Goal: Navigation & Orientation: Find specific page/section

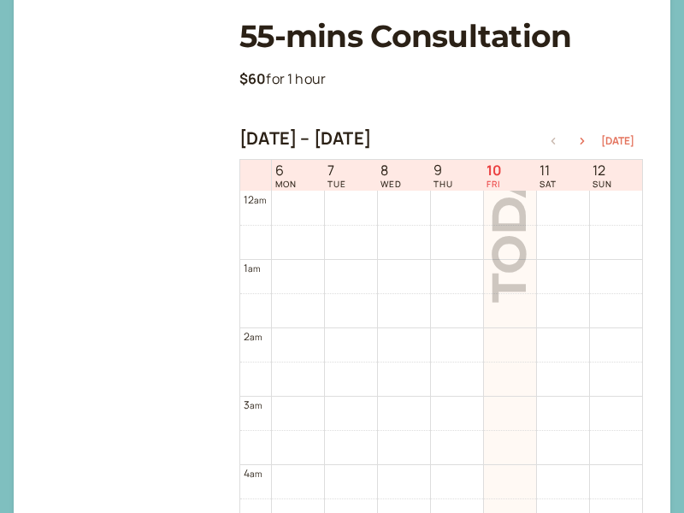
scroll to position [548, 0]
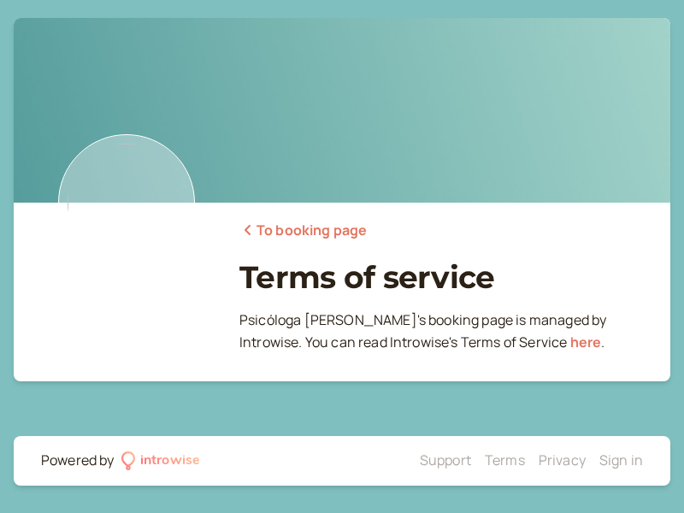
scroll to position [9, 0]
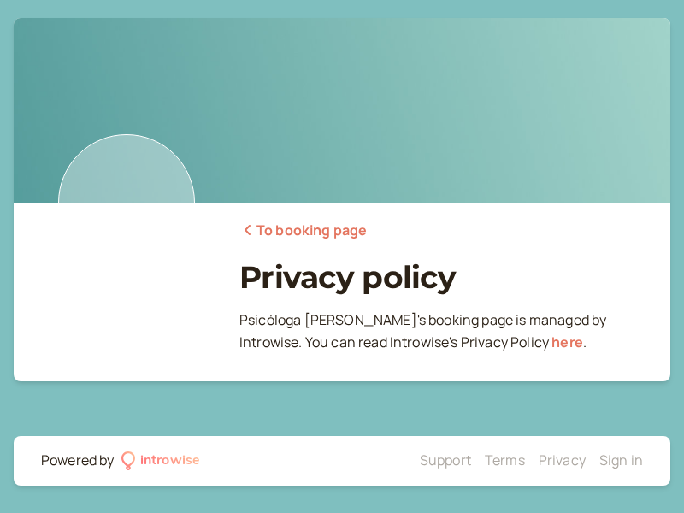
scroll to position [9, 0]
